Goal: Find contact information: Obtain details needed to contact an individual or organization

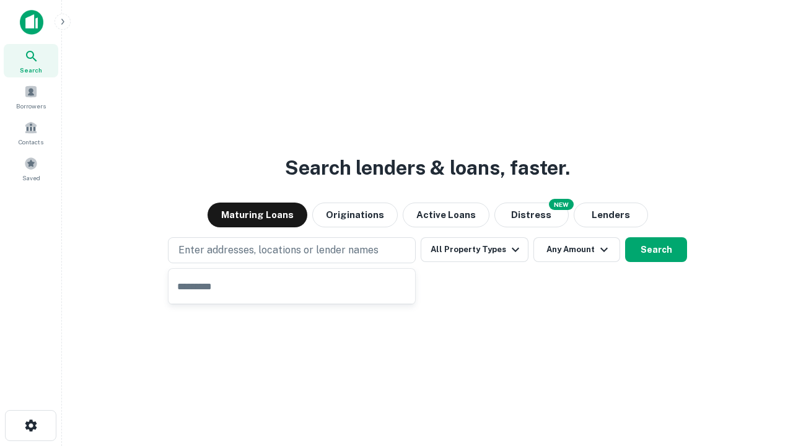
type input "**********"
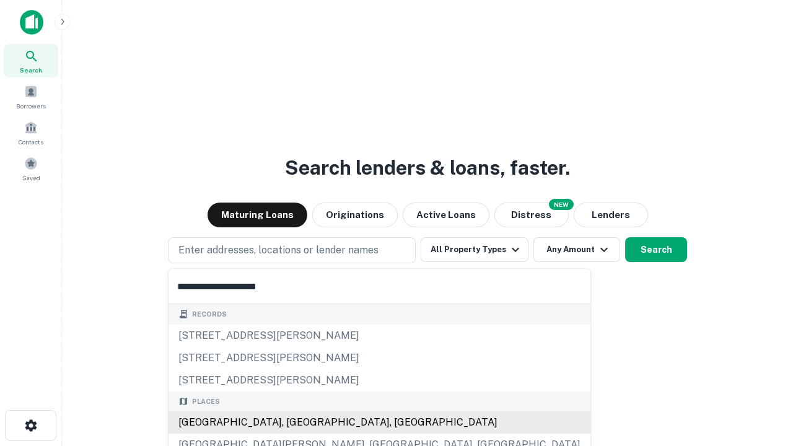
click at [296, 422] on div "[GEOGRAPHIC_DATA], [GEOGRAPHIC_DATA], [GEOGRAPHIC_DATA]" at bounding box center [379, 422] width 422 height 22
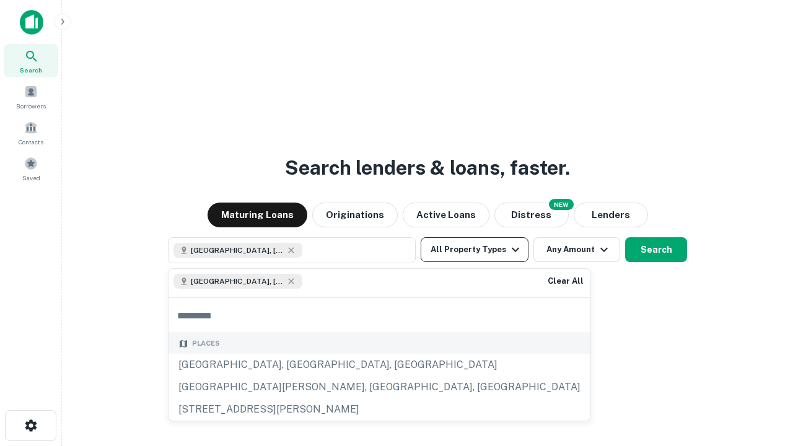
click at [474, 250] on button "All Property Types" at bounding box center [475, 249] width 108 height 25
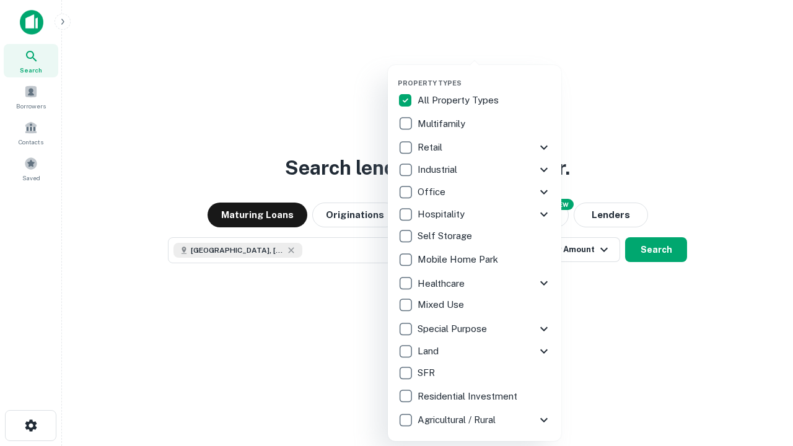
click at [484, 75] on button "button" at bounding box center [484, 75] width 173 height 1
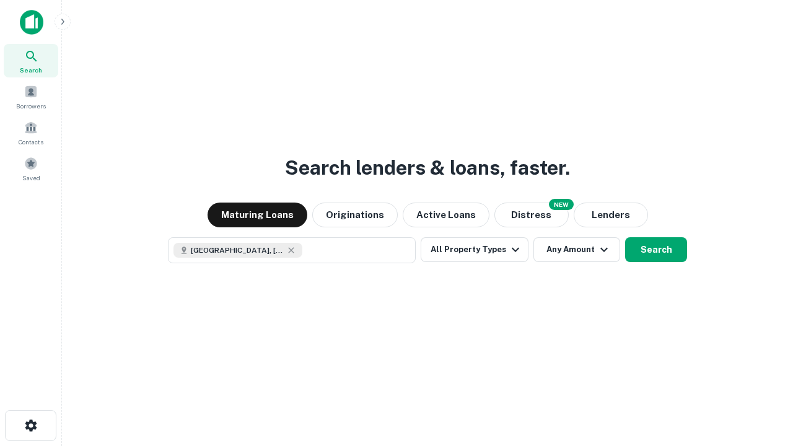
scroll to position [20, 0]
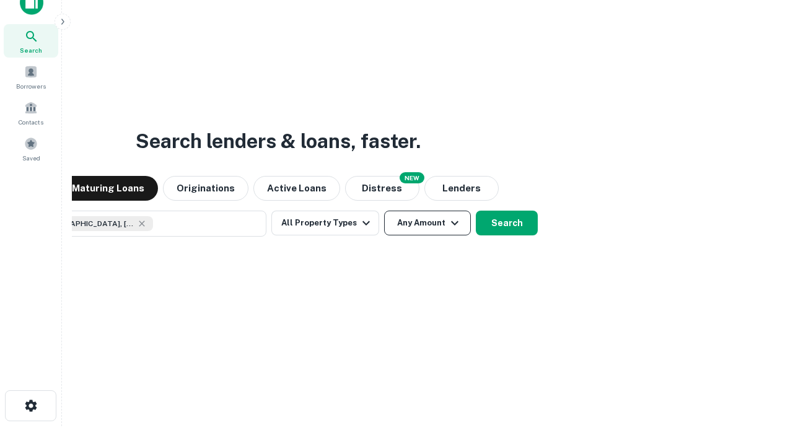
click at [384, 211] on button "Any Amount" at bounding box center [427, 223] width 87 height 25
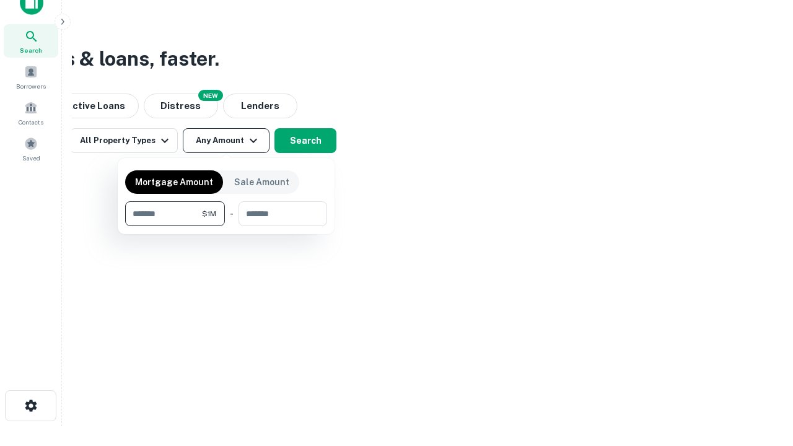
type input "*******"
click at [226, 226] on button "button" at bounding box center [226, 226] width 202 height 1
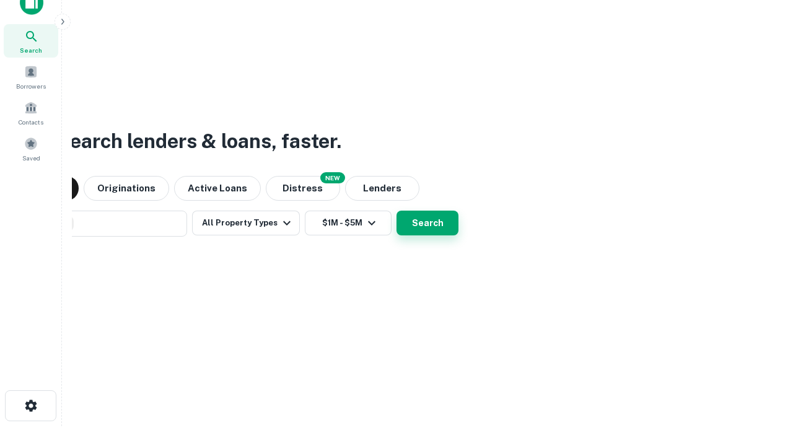
click at [396, 211] on button "Search" at bounding box center [427, 223] width 62 height 25
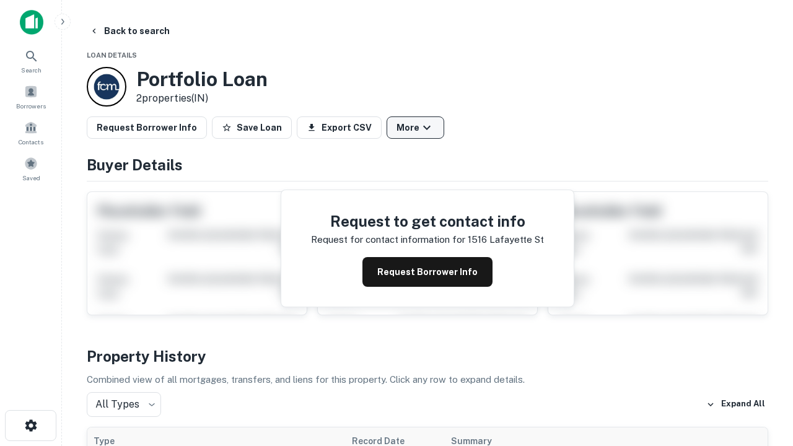
click at [415, 128] on button "More" at bounding box center [415, 127] width 58 height 22
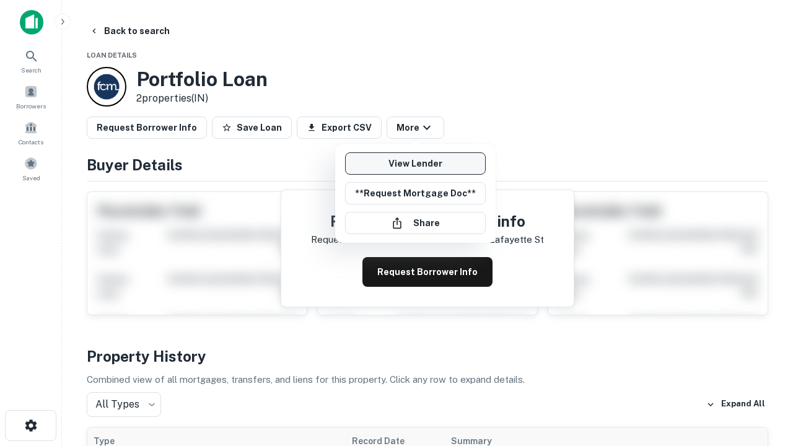
click at [415, 163] on link "View Lender" at bounding box center [415, 163] width 141 height 22
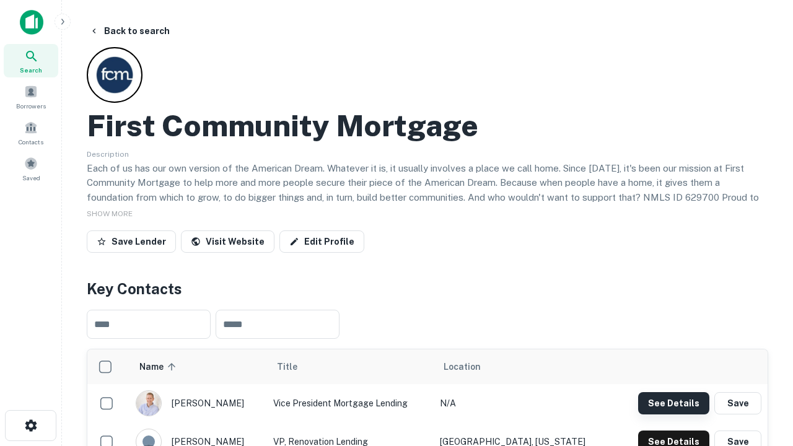
click at [673, 403] on button "See Details" at bounding box center [673, 403] width 71 height 22
